Goal: Information Seeking & Learning: Understand process/instructions

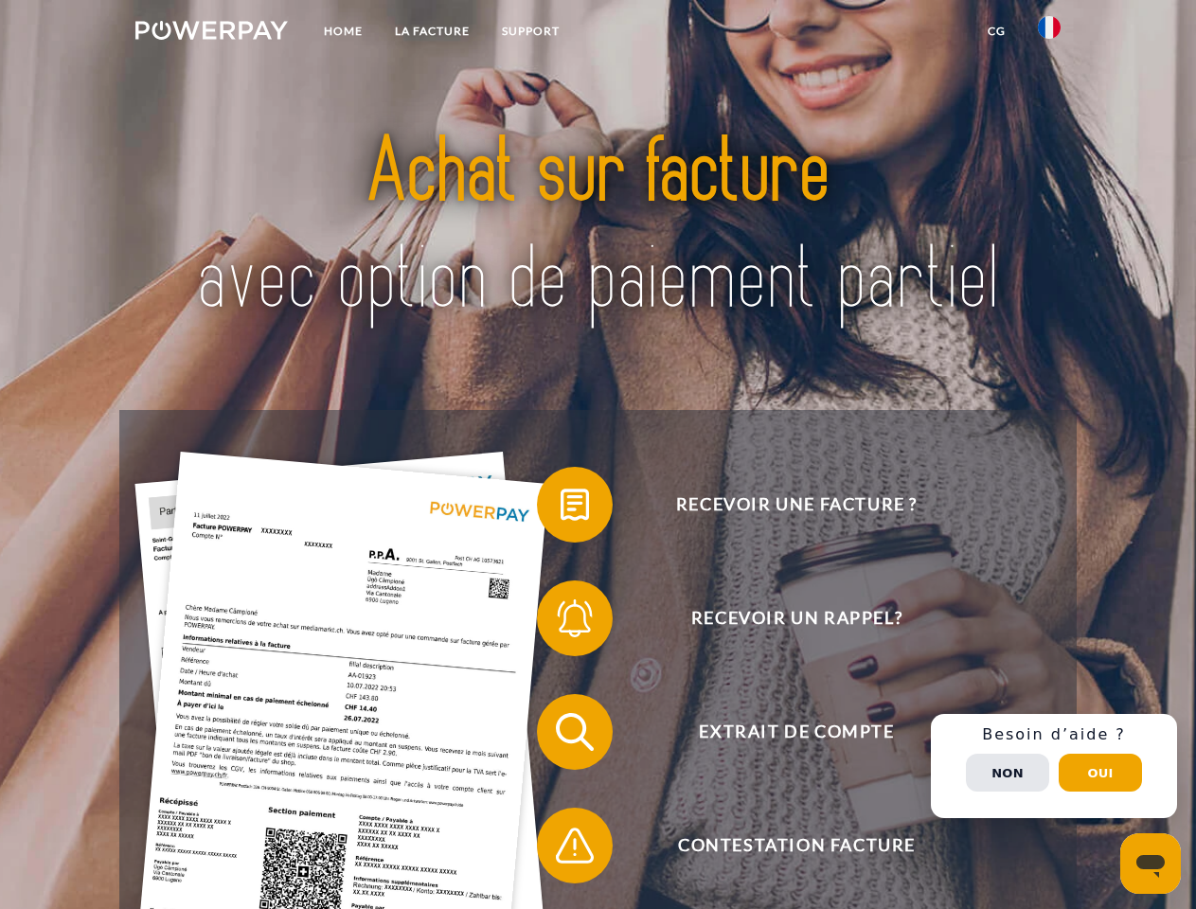
click at [211, 33] on img at bounding box center [211, 30] width 152 height 19
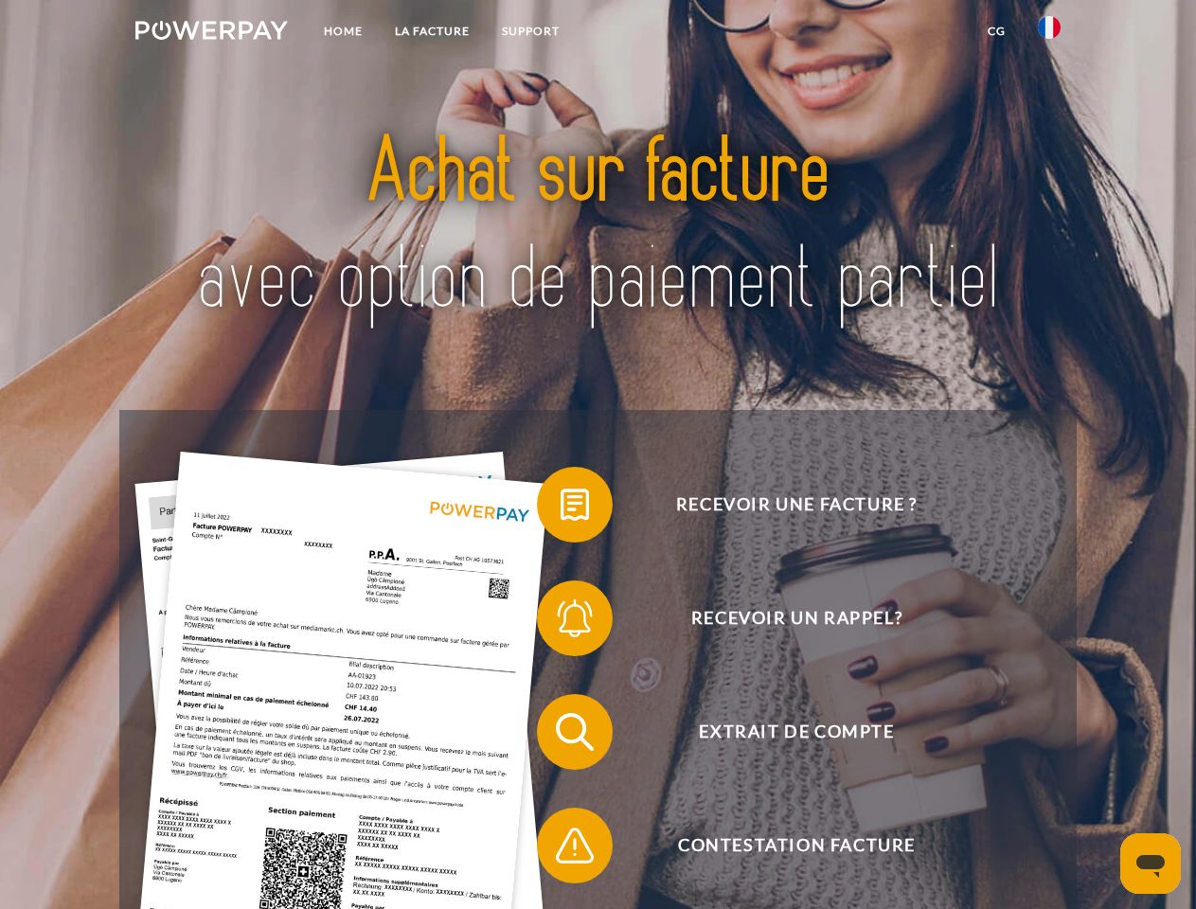
click at [1049, 33] on img at bounding box center [1048, 27] width 23 height 23
click at [996, 31] on link "CG" at bounding box center [996, 31] width 50 height 34
click at [560, 508] on span at bounding box center [546, 504] width 95 height 95
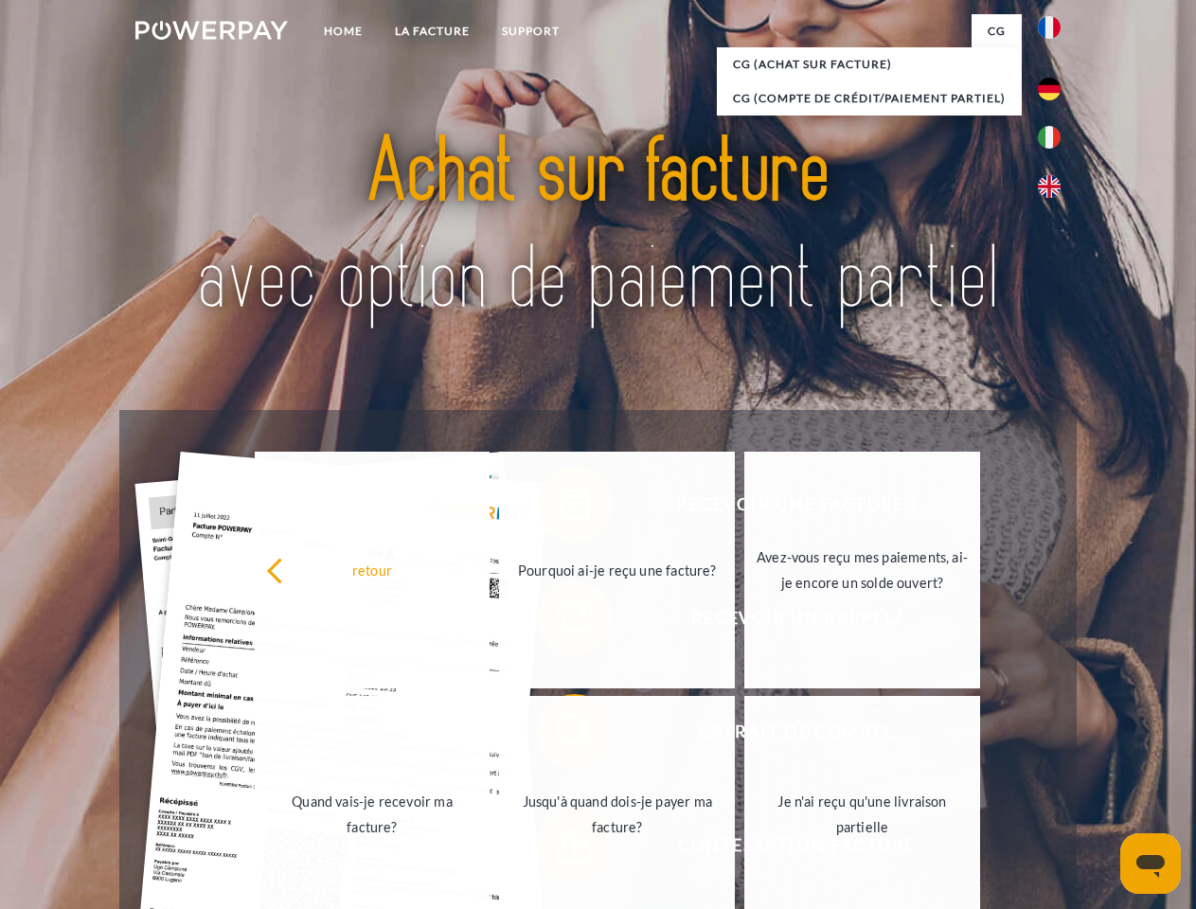
click at [490, 735] on link "Quand vais-je recevoir ma facture?" at bounding box center [373, 814] width 236 height 237
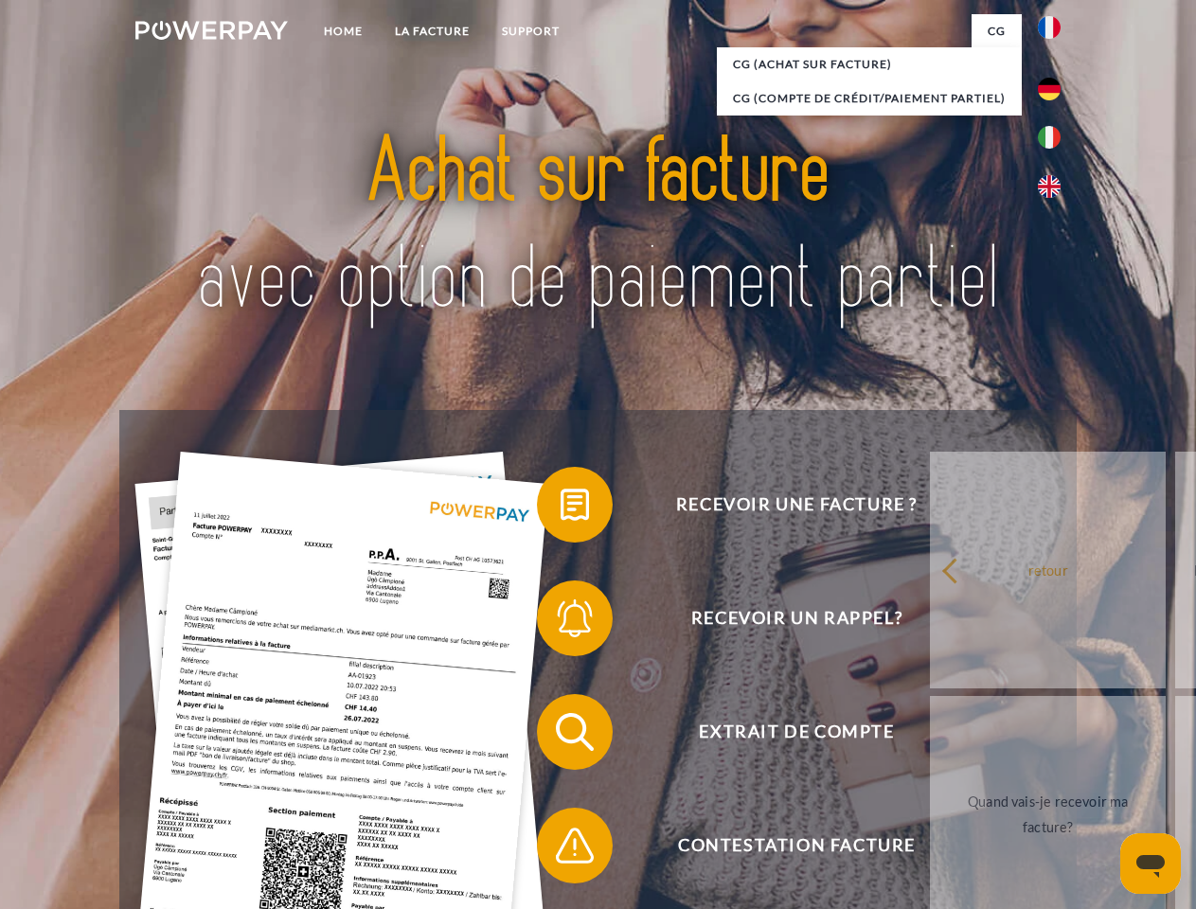
click at [560, 849] on span at bounding box center [546, 845] width 95 height 95
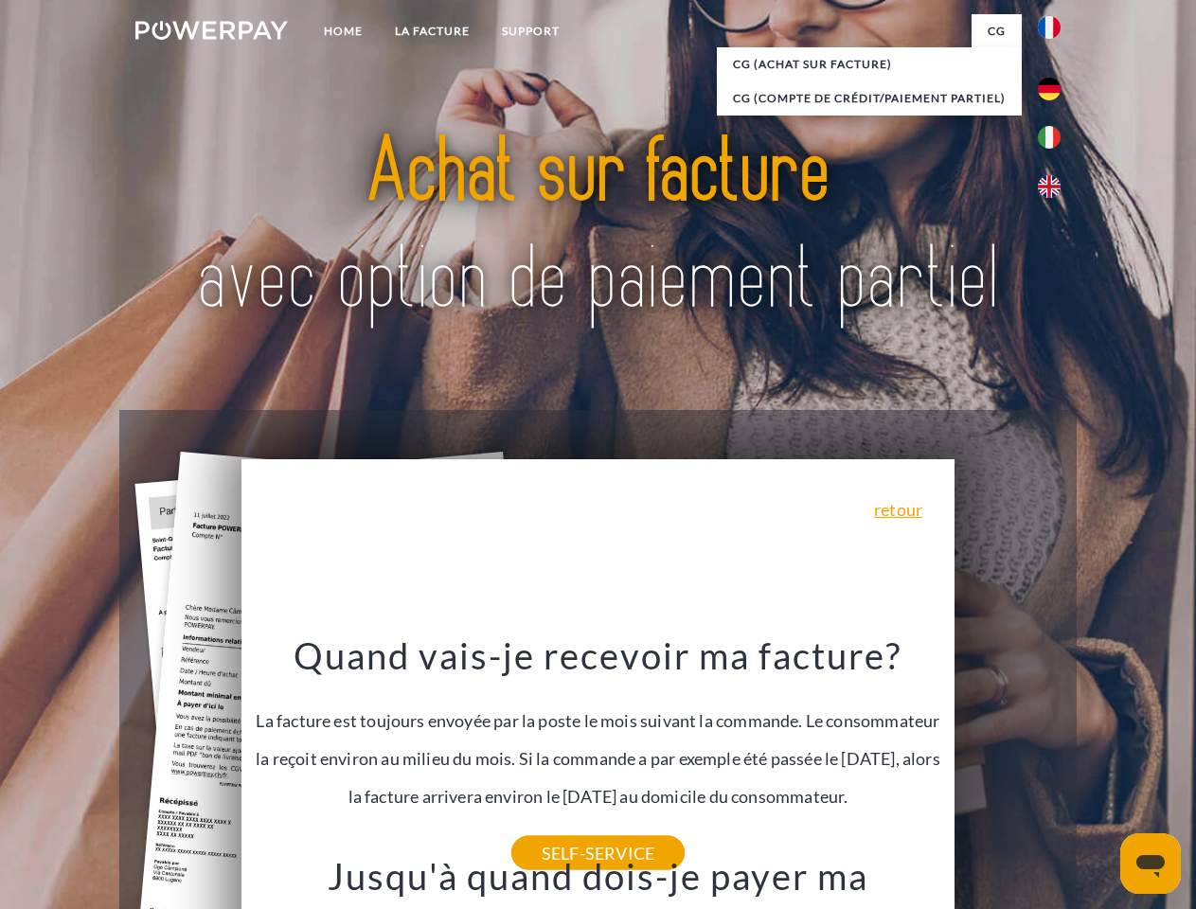
click at [1007, 770] on span "Extrait de compte" at bounding box center [796, 732] width 464 height 76
click at [1100, 772] on header "Home LA FACTURE Support" at bounding box center [598, 653] width 1196 height 1307
